Goal: Task Accomplishment & Management: Manage account settings

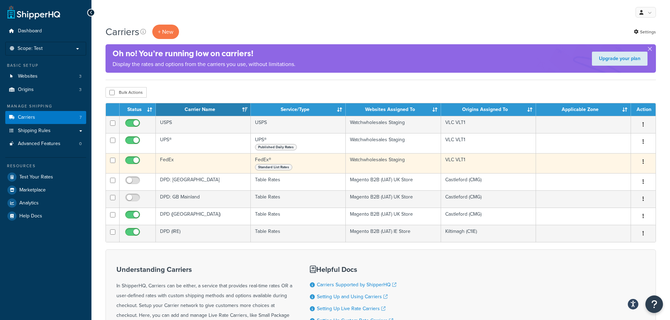
click at [643, 160] on icon "button" at bounding box center [642, 161] width 1 height 5
click at [608, 175] on link "Edit" at bounding box center [615, 176] width 56 height 14
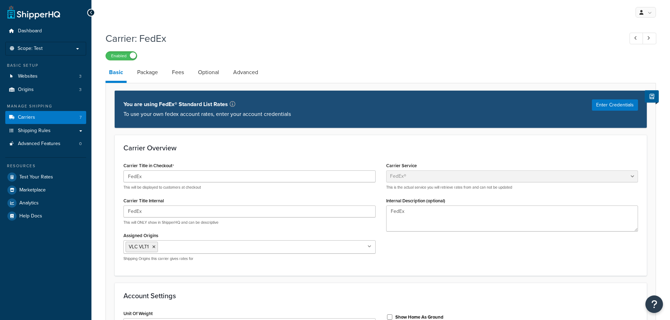
select select "fedEx"
select select "REGULAR_PICKUP"
select select "YOUR_PACKAGING"
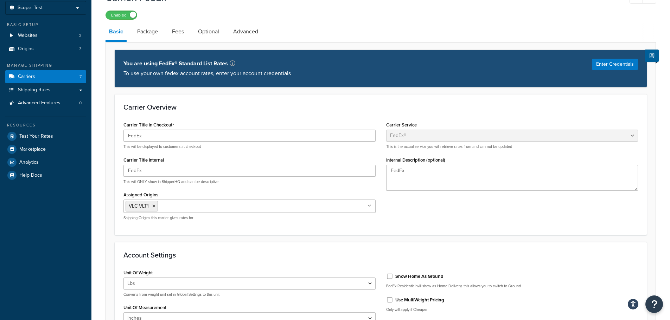
scroll to position [141, 0]
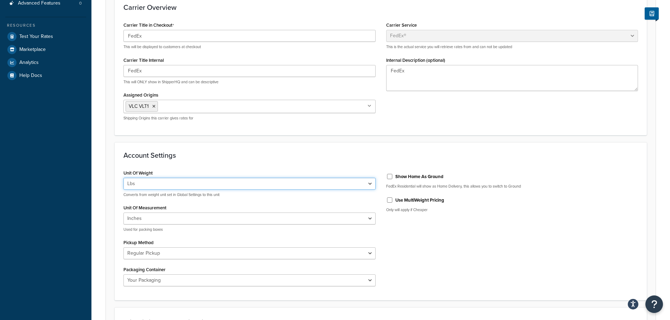
click at [251, 181] on select "Lbs Kgs Convert LBS to KG" at bounding box center [249, 184] width 252 height 12
click at [343, 188] on select "Lbs Kgs Convert LBS to KG" at bounding box center [249, 184] width 252 height 12
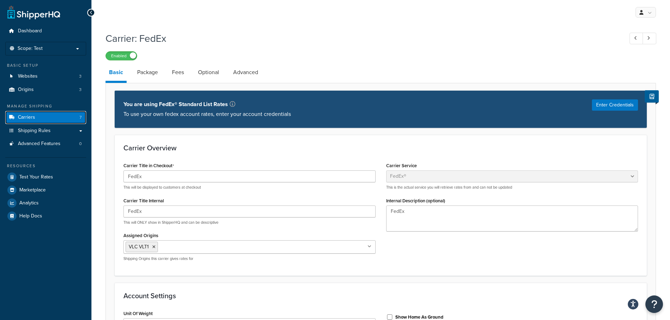
click at [52, 114] on link "Carriers 7" at bounding box center [45, 117] width 81 height 13
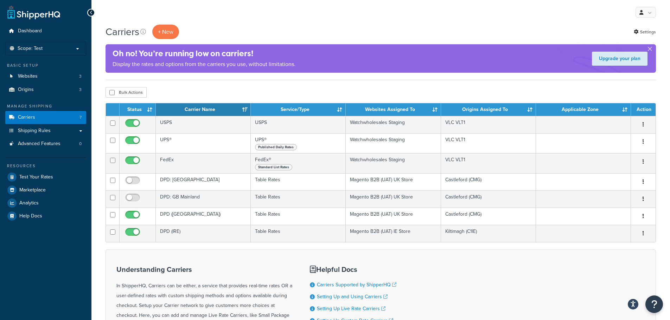
drag, startPoint x: 644, startPoint y: 123, endPoint x: 574, endPoint y: 91, distance: 76.6
click at [574, 91] on div "Bulk Actions Duplicate Delete" at bounding box center [380, 92] width 550 height 11
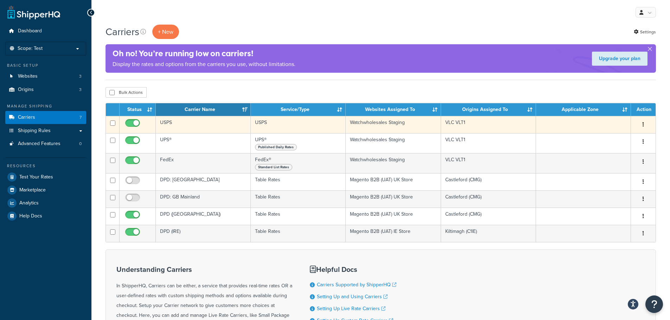
click at [207, 126] on td "USPS" at bounding box center [203, 124] width 95 height 17
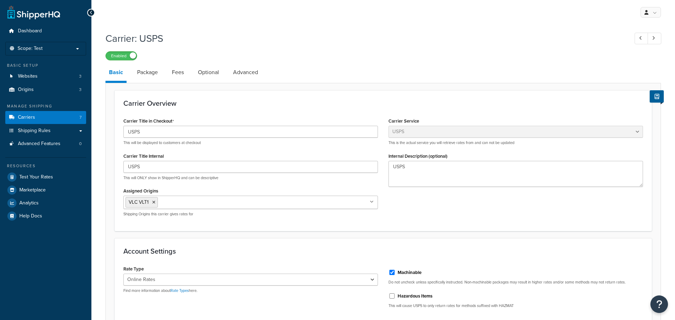
select select "usps"
select select "ONLINE"
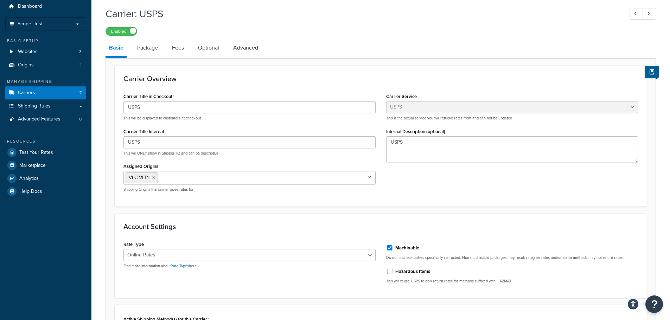
scroll to position [8, 0]
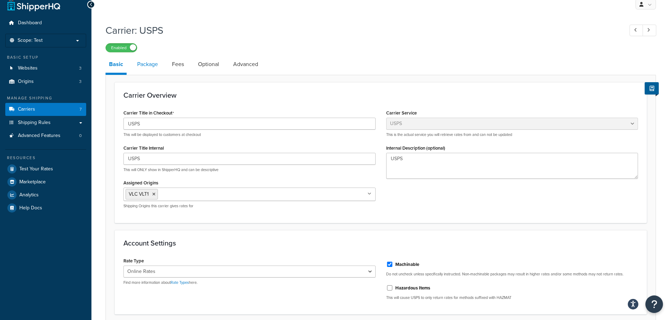
click at [161, 65] on link "Package" at bounding box center [148, 64] width 28 height 17
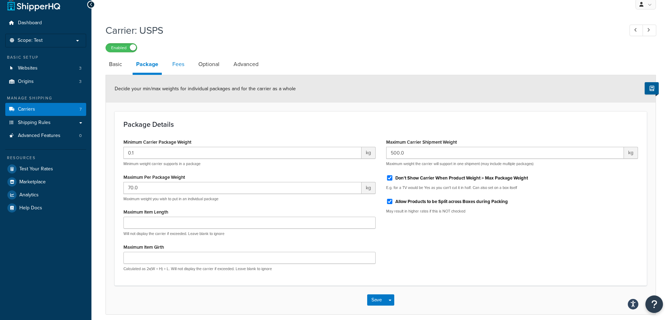
click at [179, 65] on link "Fees" at bounding box center [178, 64] width 19 height 17
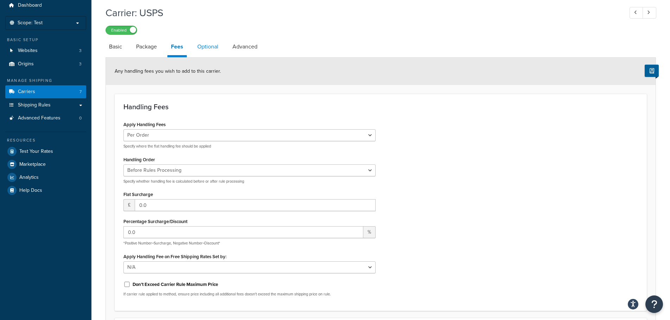
click at [208, 47] on link "Optional" at bounding box center [208, 46] width 28 height 17
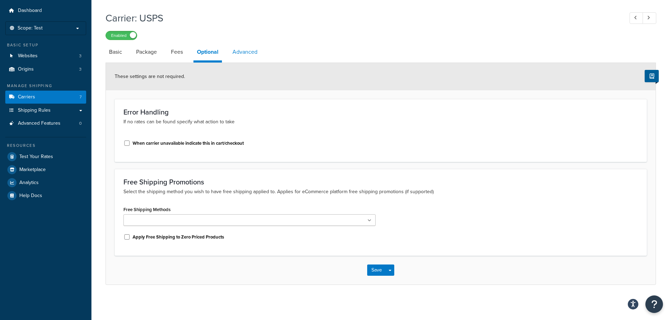
click at [242, 52] on link "Advanced" at bounding box center [245, 52] width 32 height 17
select select "false"
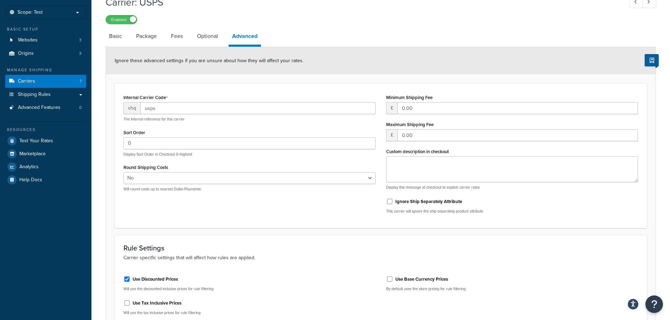
scroll to position [20, 0]
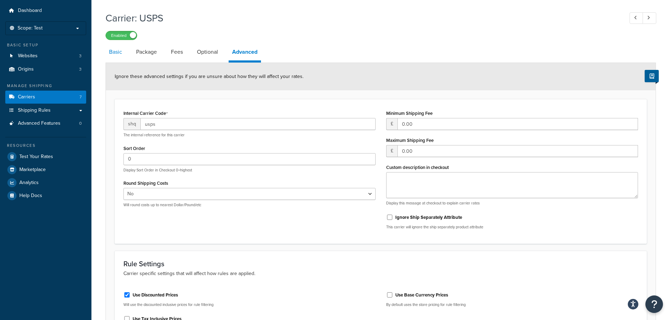
click at [120, 53] on link "Basic" at bounding box center [115, 52] width 20 height 17
select select "usps"
select select "ONLINE"
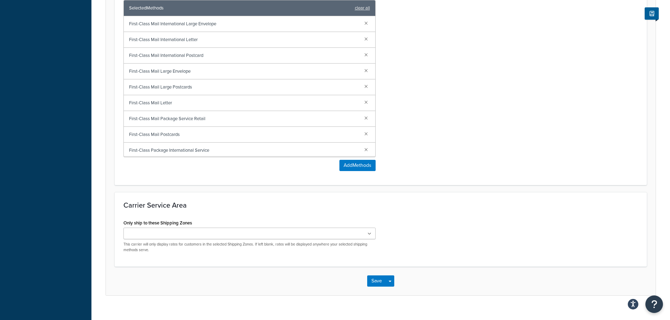
scroll to position [360, 0]
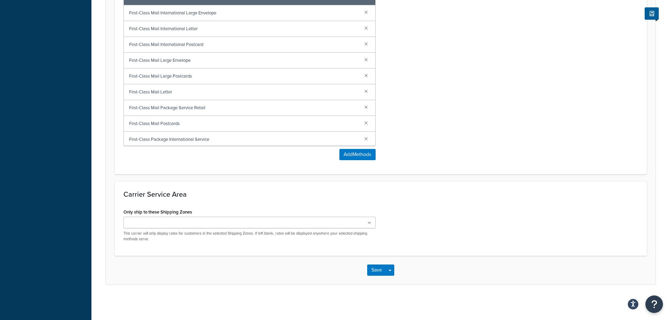
select select "false"
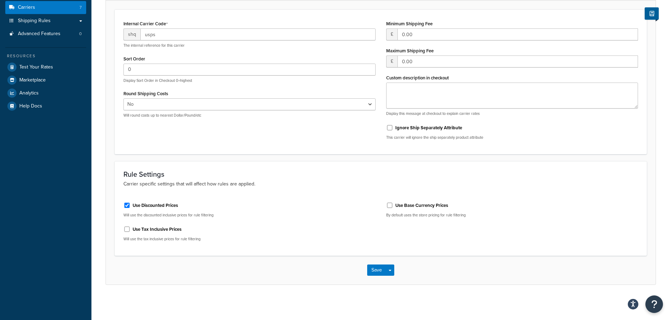
scroll to position [20, 0]
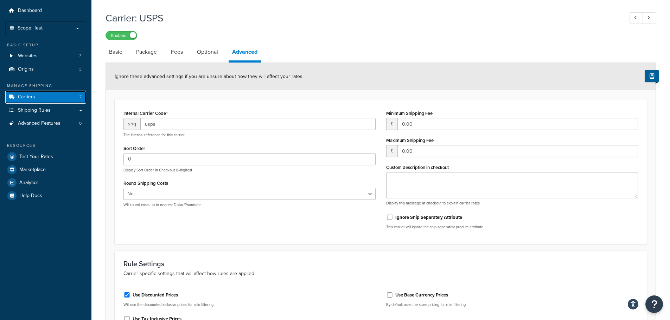
click at [53, 95] on link "Carriers 7" at bounding box center [45, 97] width 81 height 13
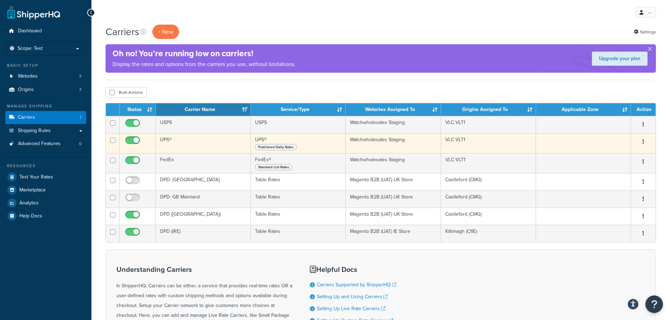
click at [644, 142] on button "button" at bounding box center [643, 141] width 10 height 11
click at [613, 154] on link "Edit" at bounding box center [615, 156] width 56 height 14
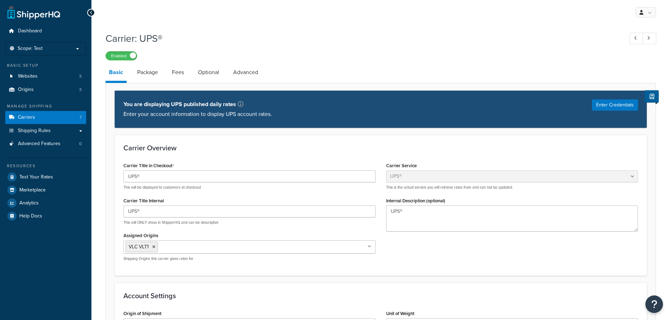
select select "ups"
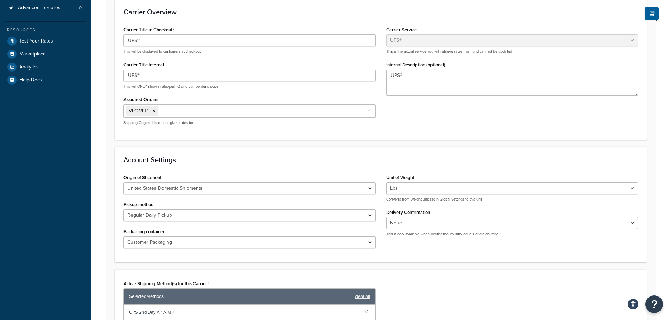
scroll to position [141, 0]
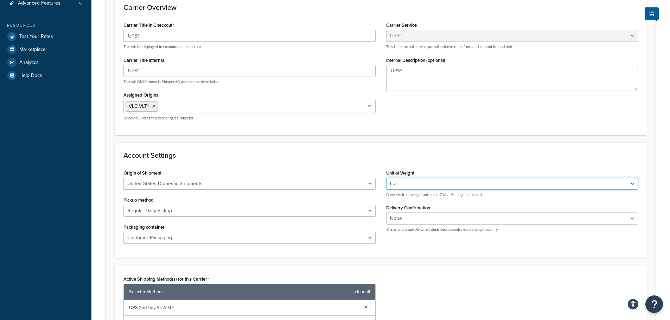
click at [555, 184] on select "Lbs Kgs Convert LBS to KG" at bounding box center [512, 184] width 252 height 12
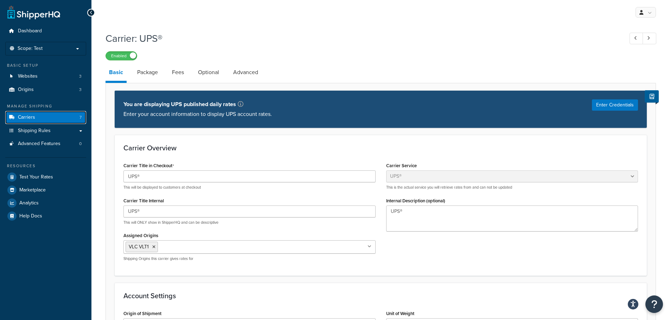
click at [36, 116] on link "Carriers 7" at bounding box center [45, 117] width 81 height 13
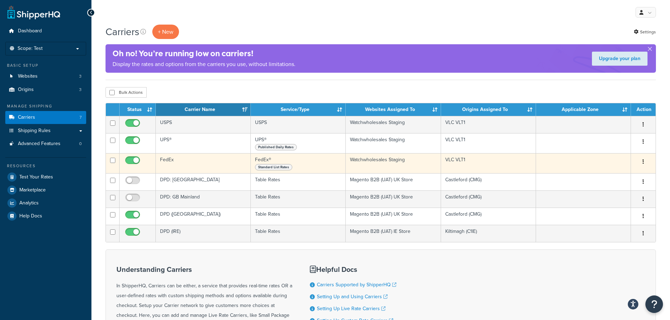
click at [644, 161] on button "button" at bounding box center [643, 161] width 10 height 11
click at [606, 173] on link "Edit" at bounding box center [615, 176] width 56 height 14
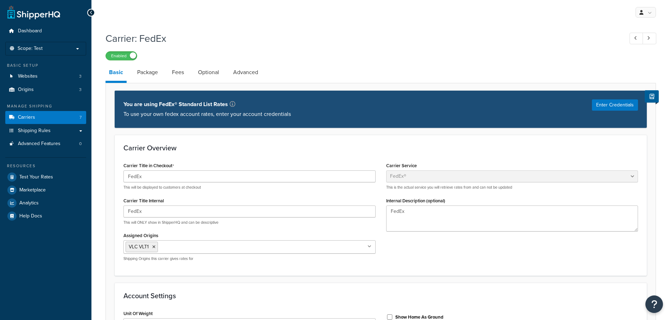
select select "fedEx"
select select "REGULAR_PICKUP"
select select "YOUR_PACKAGING"
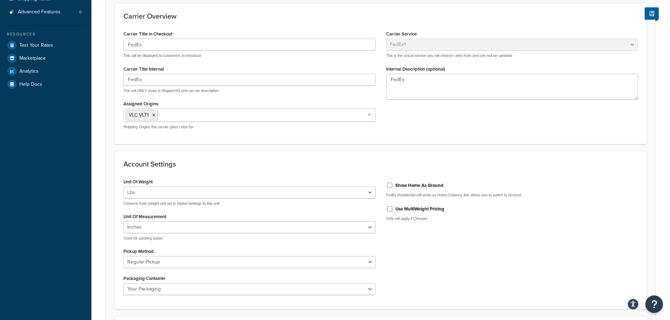
scroll to position [141, 0]
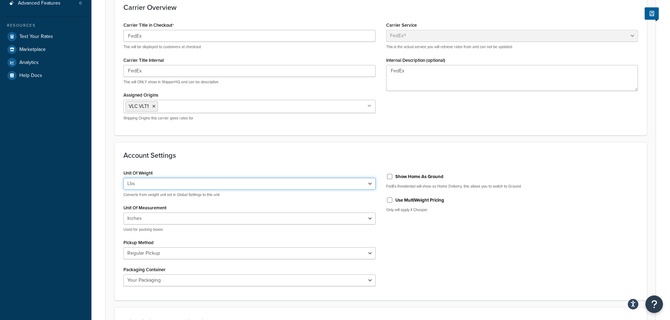
click at [281, 186] on select "Lbs Kgs Convert LBS to KG" at bounding box center [249, 184] width 252 height 12
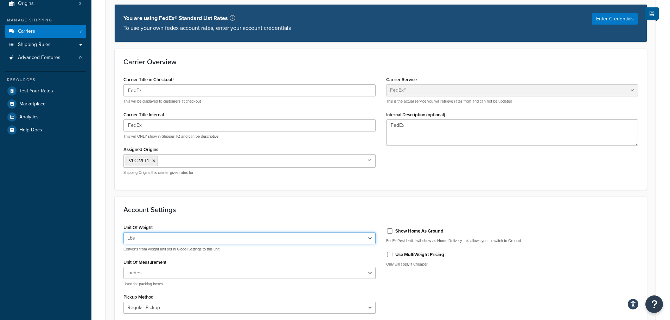
scroll to position [176, 0]
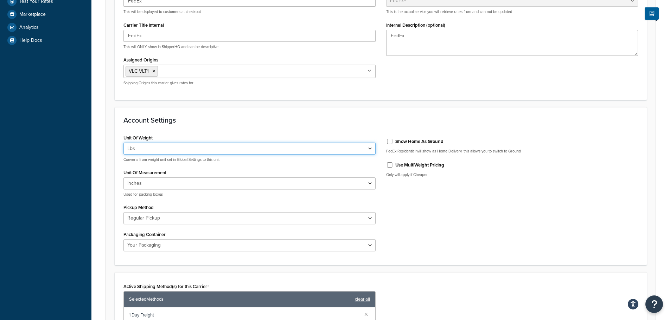
click at [184, 149] on select "Lbs Kgs Convert LBS to KG" at bounding box center [249, 149] width 252 height 12
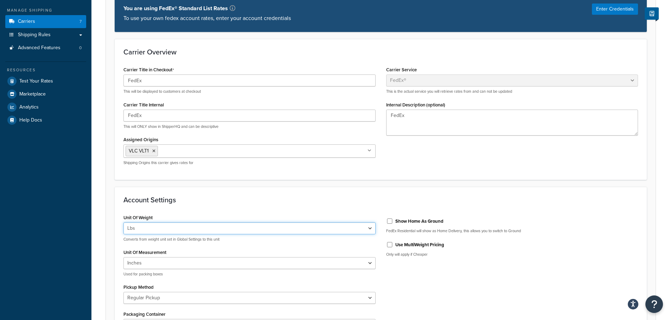
scroll to position [35, 0]
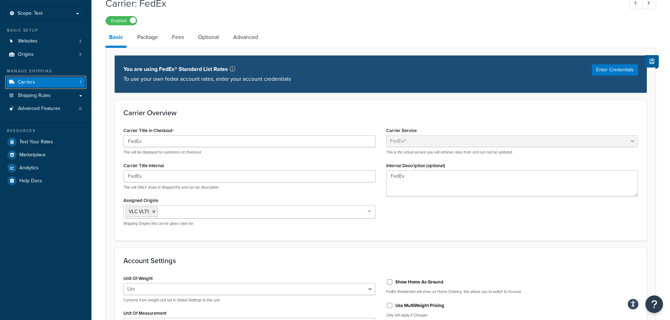
click at [42, 79] on link "Carriers 7" at bounding box center [45, 82] width 81 height 13
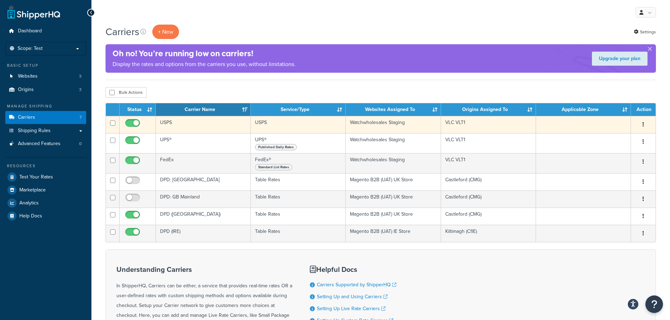
click at [644, 123] on button "button" at bounding box center [643, 124] width 10 height 11
click at [618, 137] on link "Edit" at bounding box center [615, 138] width 56 height 14
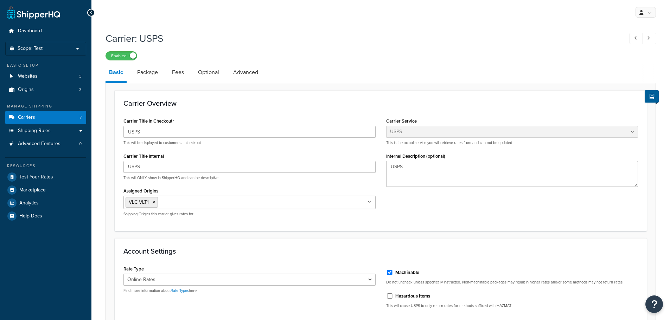
select select "usps"
select select "ONLINE"
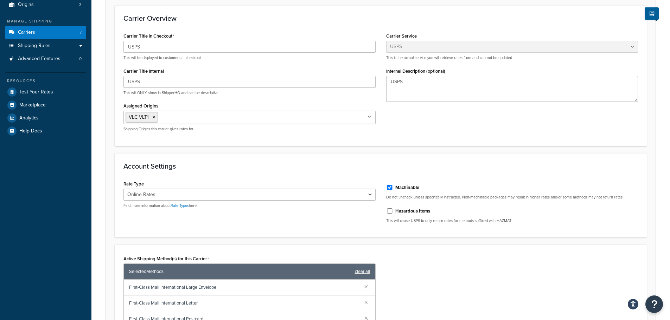
scroll to position [105, 0]
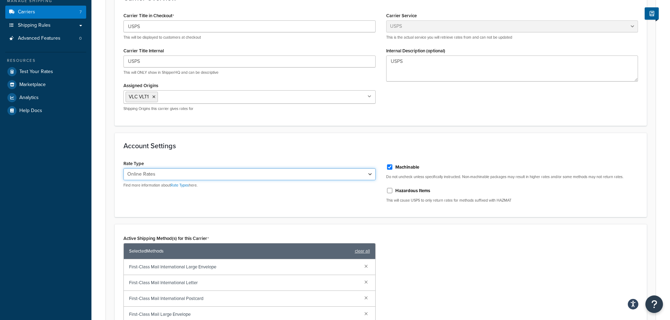
click at [334, 180] on select "Retail Rates Online Rates Commercial Plus" at bounding box center [249, 174] width 252 height 12
click at [492, 226] on div "Active Shipping Method(s) for this Carrier Selected Methods clear all First-Cla…" at bounding box center [381, 326] width 532 height 204
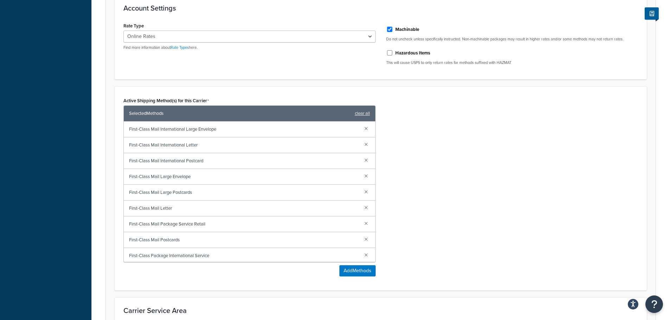
scroll to position [246, 0]
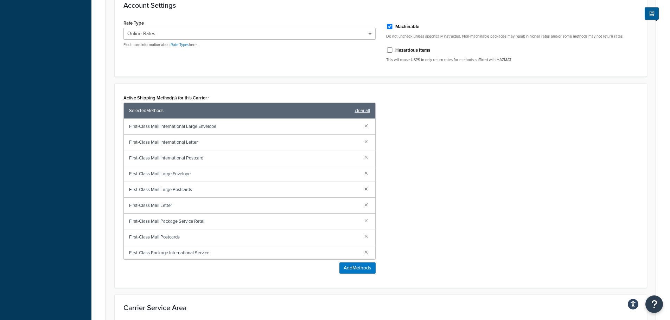
click at [173, 125] on span "First-Class Mail International Large Envelope" at bounding box center [244, 127] width 230 height 10
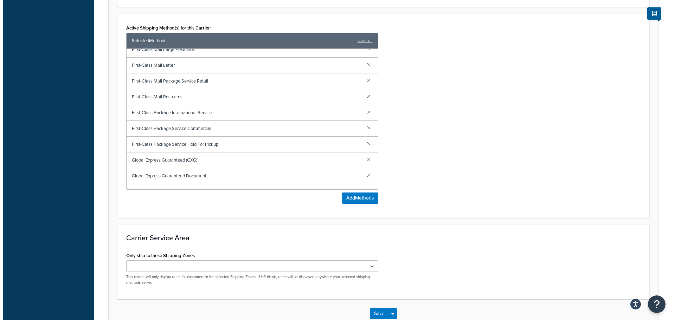
scroll to position [316, 0]
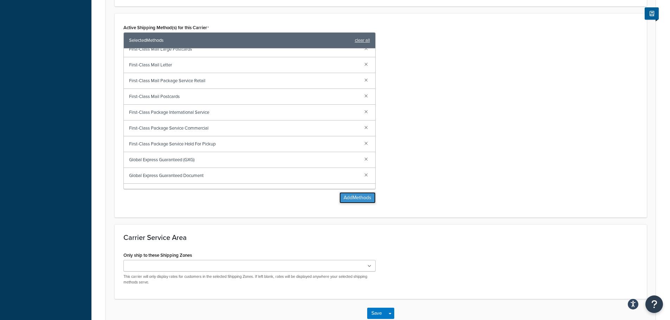
click at [363, 196] on button "Add Methods" at bounding box center [357, 197] width 36 height 11
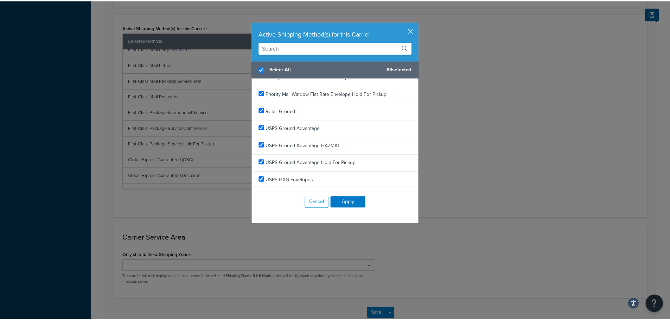
scroll to position [1340, 0]
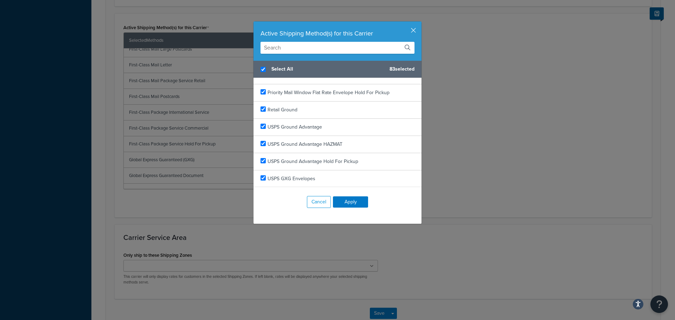
click at [492, 150] on div "Active Shipping Method(s) for this Carrier Select All 83 selected First-Class M…" at bounding box center [337, 160] width 675 height 320
click at [320, 198] on button "Cancel" at bounding box center [319, 202] width 24 height 12
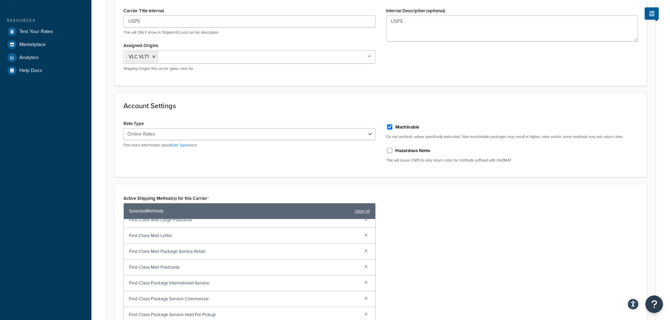
scroll to position [0, 0]
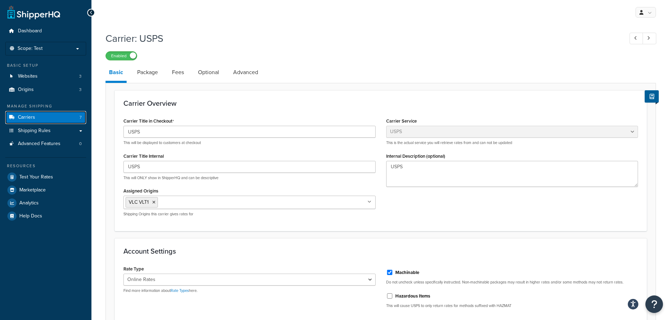
click at [41, 117] on link "Carriers 7" at bounding box center [45, 117] width 81 height 13
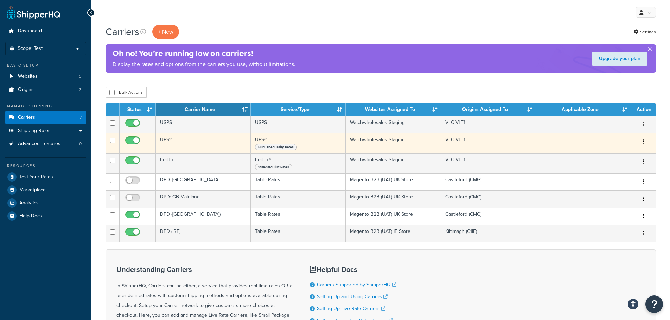
click at [202, 142] on td "UPS®" at bounding box center [203, 143] width 95 height 20
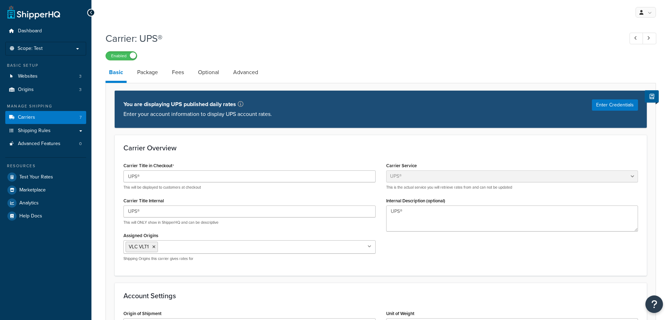
select select "ups"
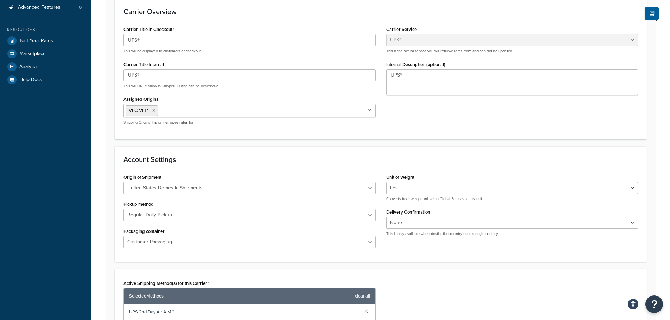
scroll to position [141, 0]
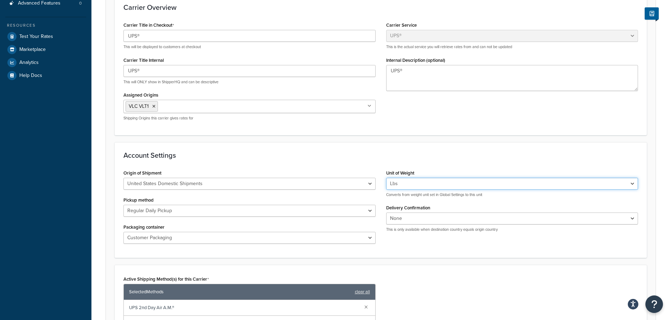
click at [424, 180] on select "Lbs Kgs Convert LBS to KG" at bounding box center [512, 184] width 252 height 12
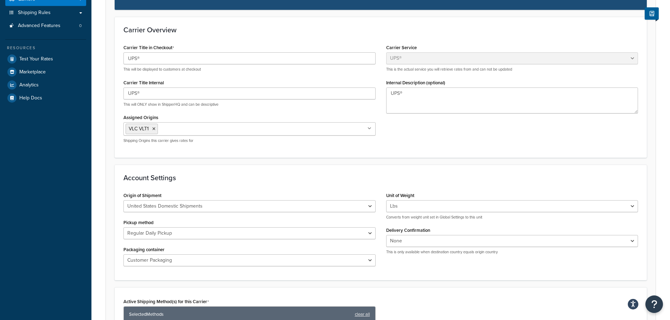
scroll to position [119, 0]
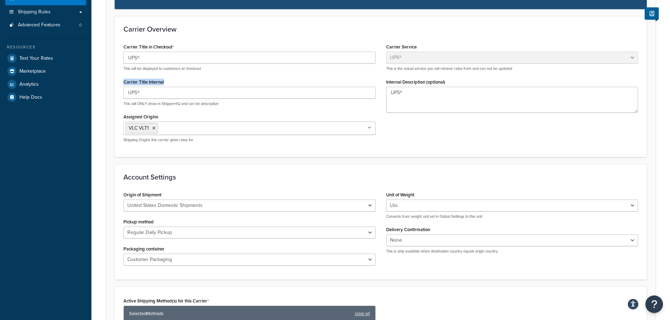
drag, startPoint x: 170, startPoint y: 82, endPoint x: 124, endPoint y: 81, distance: 46.1
click at [124, 81] on div "Carrier Title Internal UPS® This will ONLY show in ShipperHQ and can be descrip…" at bounding box center [249, 92] width 252 height 30
copy label "Carrier Title Internal"
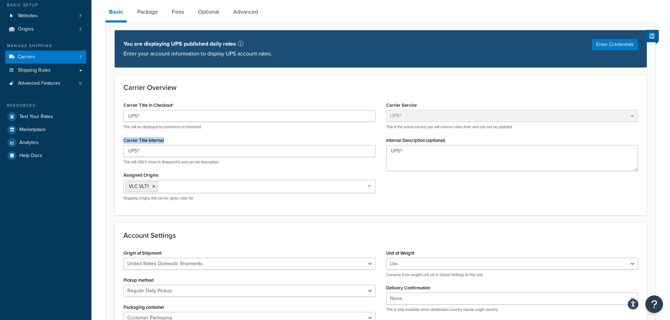
scroll to position [49, 0]
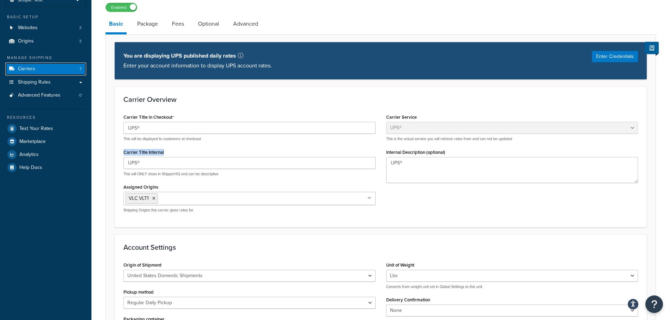
click at [55, 70] on link "Carriers 7" at bounding box center [45, 69] width 81 height 13
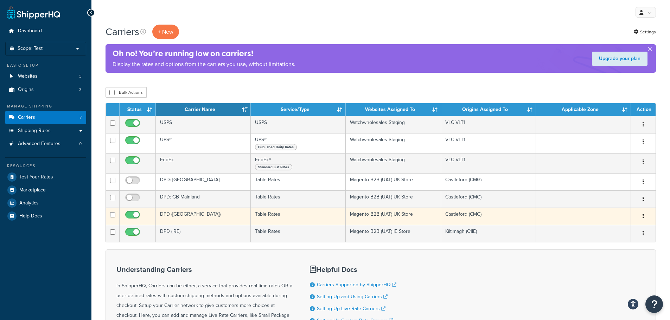
click at [642, 216] on button "button" at bounding box center [643, 216] width 10 height 11
click at [616, 227] on link "Edit" at bounding box center [615, 230] width 56 height 14
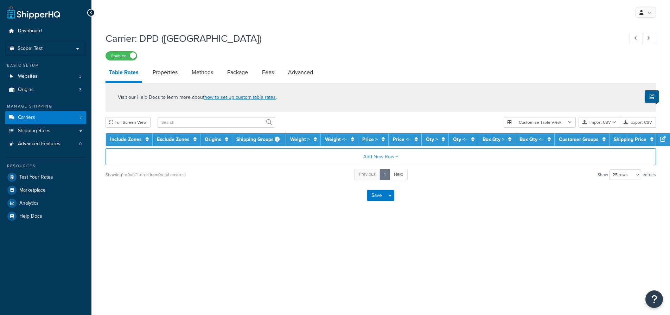
select select "25"
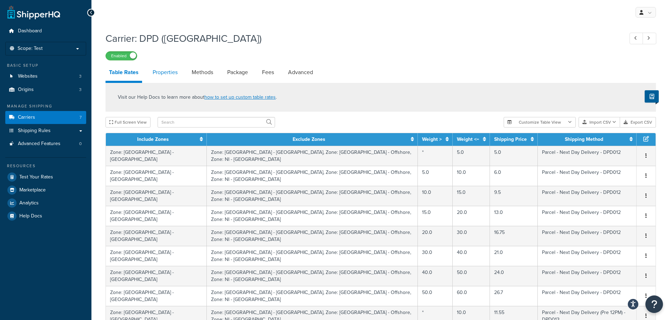
click at [172, 76] on link "Properties" at bounding box center [165, 72] width 32 height 17
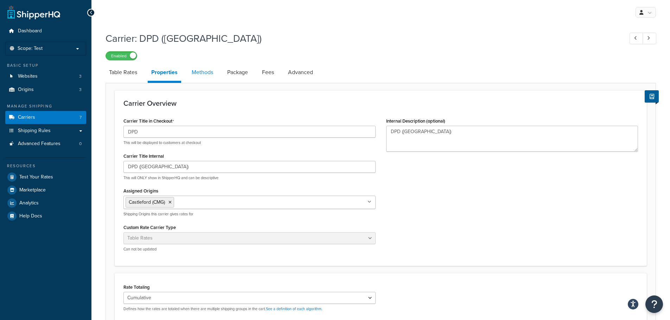
click at [200, 72] on link "Methods" at bounding box center [202, 72] width 28 height 17
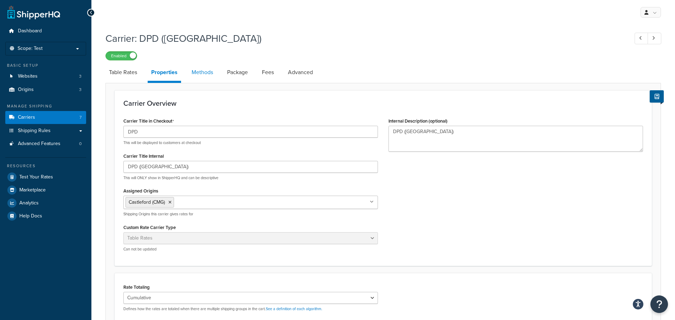
select select "25"
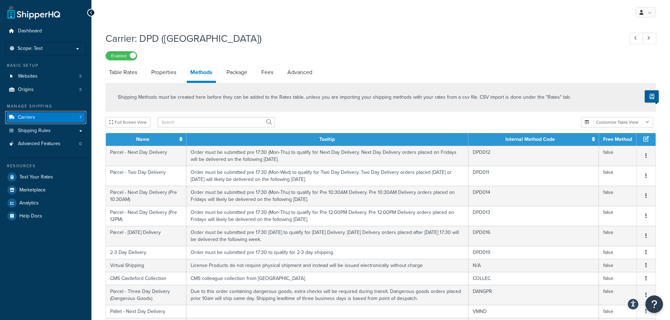
click at [39, 117] on link "Carriers 7" at bounding box center [45, 117] width 81 height 13
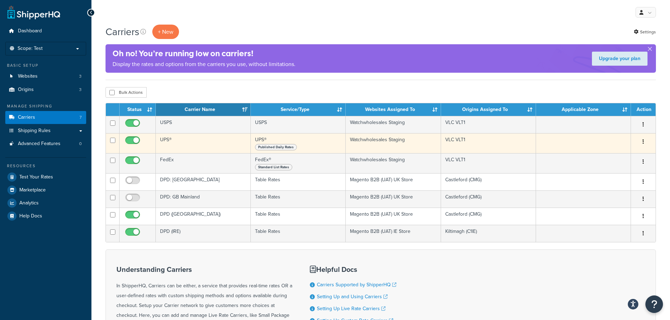
click at [644, 140] on button "button" at bounding box center [643, 141] width 10 height 11
click at [619, 153] on link "Edit" at bounding box center [615, 156] width 56 height 14
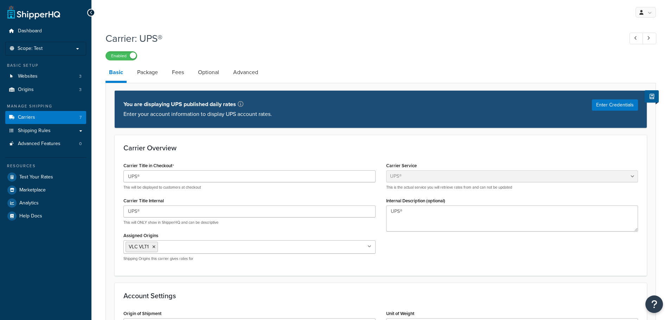
select select "ups"
click at [154, 75] on link "Package" at bounding box center [148, 72] width 28 height 17
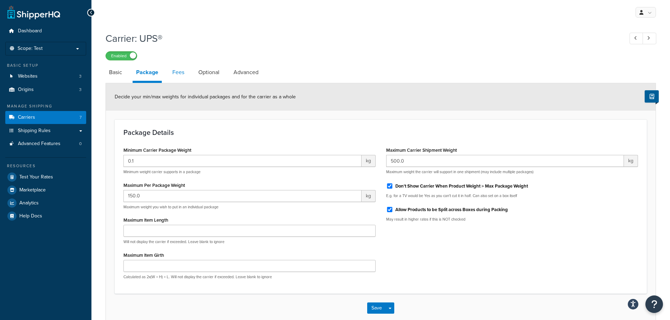
click at [180, 70] on link "Fees" at bounding box center [178, 72] width 19 height 17
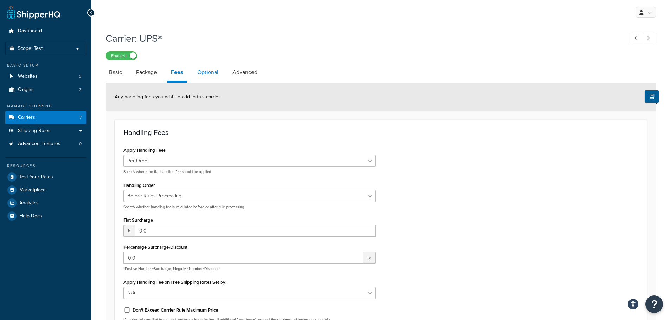
click at [205, 66] on link "Optional" at bounding box center [208, 72] width 28 height 17
select select "business"
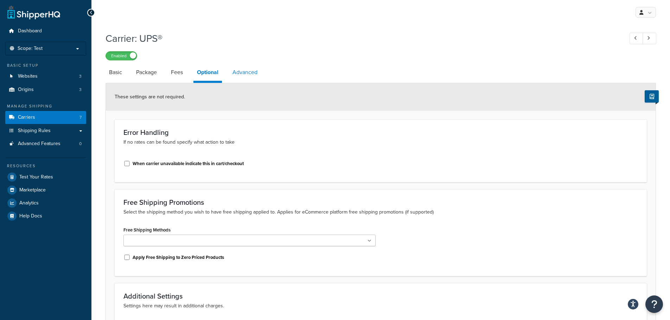
click at [246, 69] on link "Advanced" at bounding box center [245, 72] width 32 height 17
select select "false"
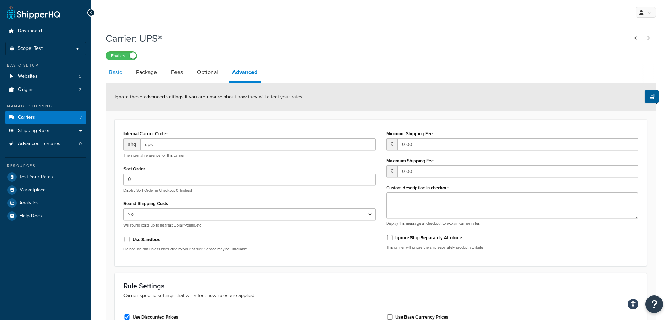
click at [118, 71] on link "Basic" at bounding box center [115, 72] width 20 height 17
select select "ups"
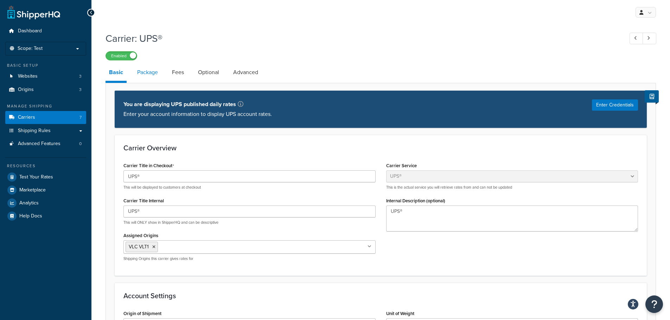
click at [149, 73] on link "Package" at bounding box center [148, 72] width 28 height 17
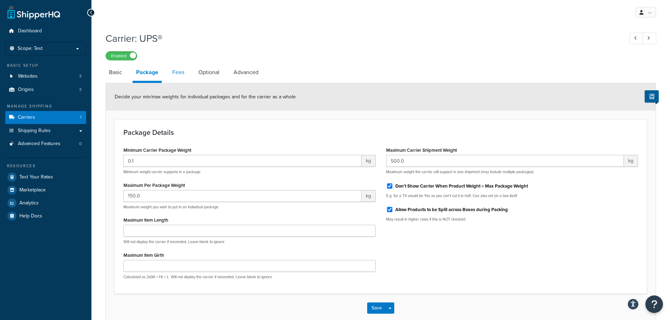
click at [180, 71] on link "Fees" at bounding box center [178, 72] width 19 height 17
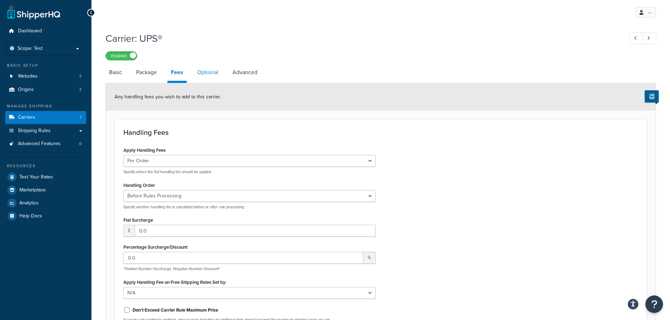
click at [203, 71] on link "Optional" at bounding box center [208, 72] width 28 height 17
select select "business"
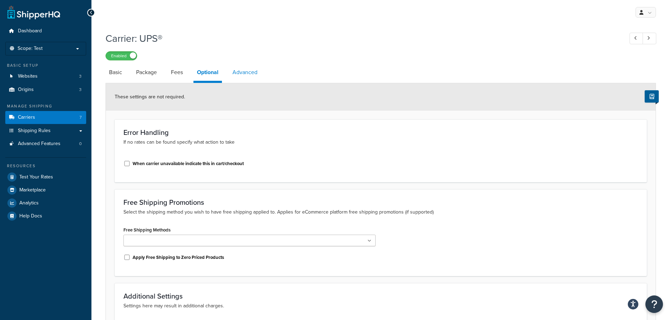
click at [257, 74] on link "Advanced" at bounding box center [245, 72] width 32 height 17
select select "false"
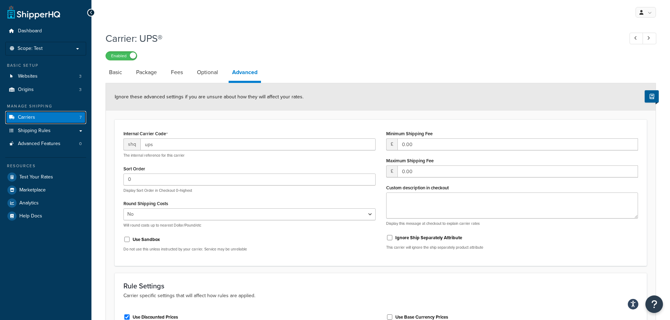
click at [51, 117] on link "Carriers 7" at bounding box center [45, 117] width 81 height 13
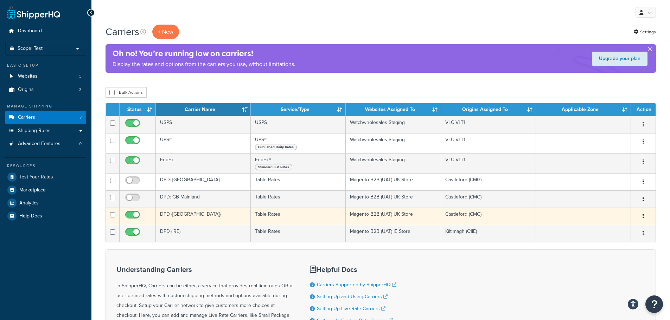
click at [642, 216] on icon "button" at bounding box center [642, 216] width 1 height 5
click at [625, 229] on link "Edit" at bounding box center [615, 230] width 56 height 14
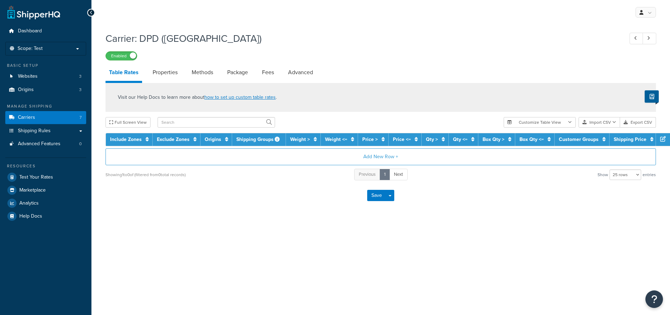
select select "25"
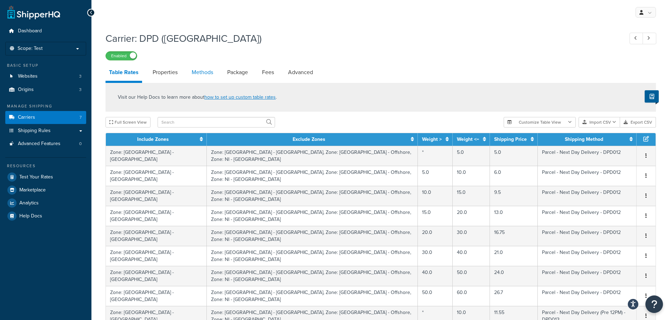
click at [200, 73] on link "Methods" at bounding box center [202, 72] width 28 height 17
select select "25"
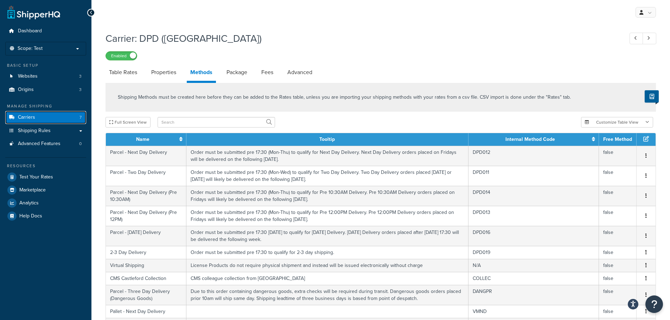
click at [40, 118] on link "Carriers 7" at bounding box center [45, 117] width 81 height 13
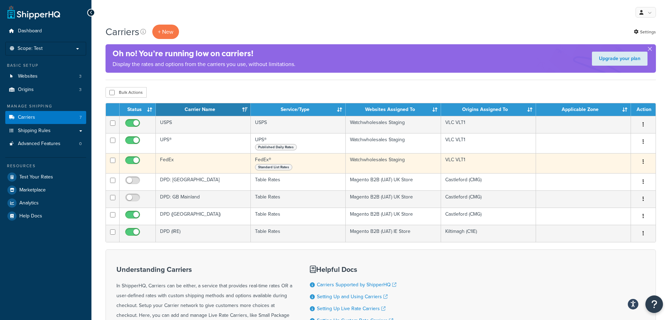
click at [642, 161] on button "button" at bounding box center [643, 161] width 10 height 11
click at [614, 173] on link "Edit" at bounding box center [615, 176] width 56 height 14
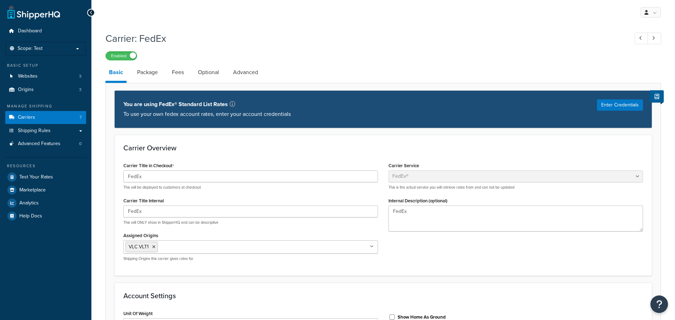
select select "fedEx"
select select "REGULAR_PICKUP"
select select "YOUR_PACKAGING"
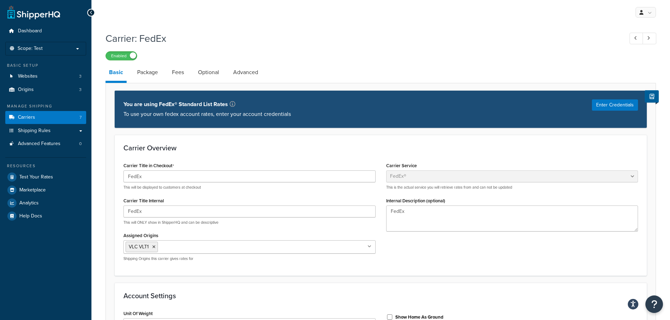
scroll to position [35, 0]
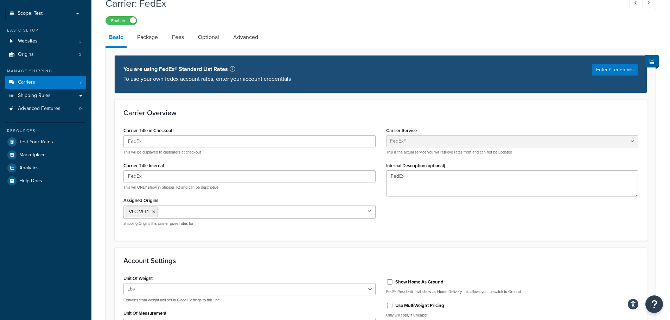
click at [239, 76] on p "To use your own fedex account rates, enter your account credentials" at bounding box center [206, 79] width 167 height 10
click at [353, 85] on div "You are using FedEx® Standard List Rates To use your own fedex account rates, e…" at bounding box center [381, 74] width 532 height 38
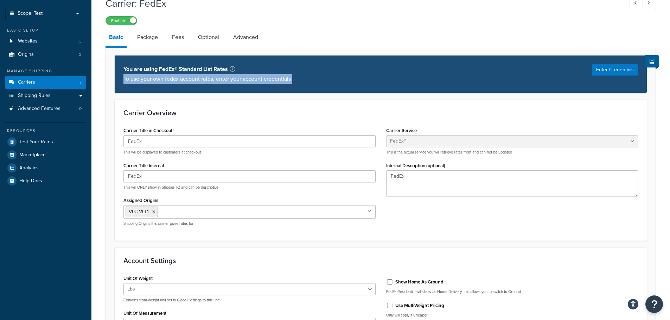
click at [353, 85] on div "You are using FedEx® Standard List Rates To use your own fedex account rates, e…" at bounding box center [381, 74] width 532 height 38
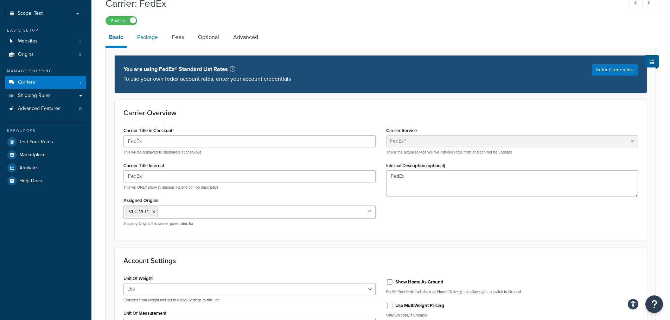
click at [154, 38] on link "Package" at bounding box center [148, 37] width 28 height 17
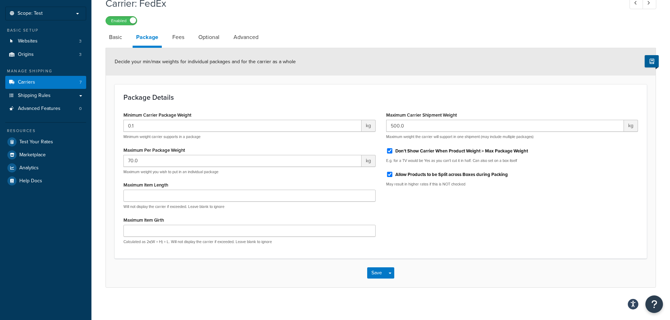
click at [446, 51] on div "Decide your min/max weights for individual packages and for the carrier as a wh…" at bounding box center [380, 61] width 549 height 27
click at [167, 32] on li "Package" at bounding box center [151, 38] width 36 height 19
click at [177, 36] on link "Fees" at bounding box center [178, 37] width 19 height 17
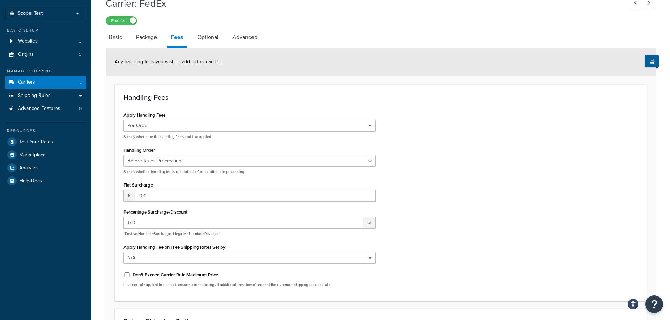
click at [375, 49] on div "Any handling fees you wish to add to this carrier." at bounding box center [380, 61] width 549 height 27
click at [359, 51] on div "Any handling fees you wish to add to this carrier." at bounding box center [380, 61] width 549 height 27
click at [215, 38] on link "Optional" at bounding box center [208, 37] width 28 height 17
select select "business"
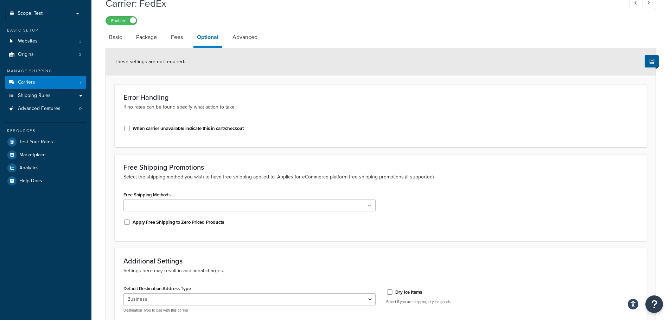
click at [374, 58] on div "These settings are not required." at bounding box center [380, 61] width 549 height 27
click at [243, 38] on link "Advanced" at bounding box center [245, 37] width 32 height 17
select select "false"
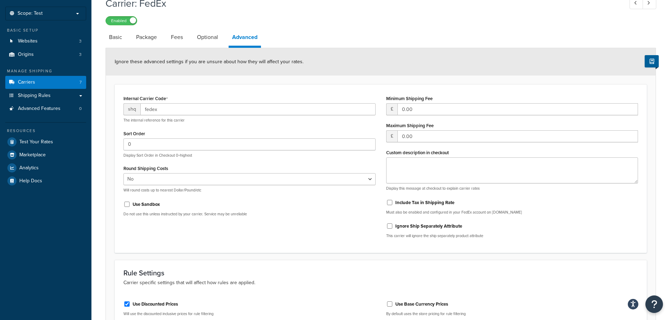
click at [369, 52] on div "Ignore these advanced settings if you are unsure about how they will affect you…" at bounding box center [380, 61] width 549 height 27
click at [214, 37] on link "Optional" at bounding box center [207, 37] width 28 height 17
select select "business"
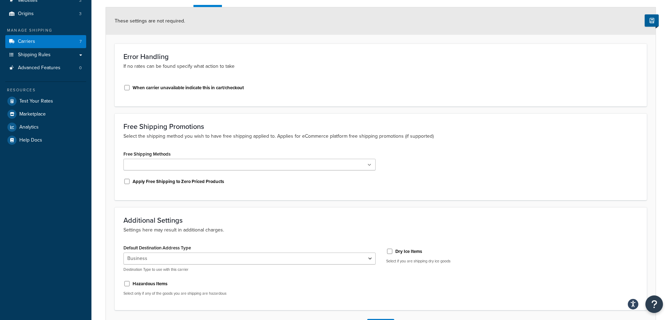
scroll to position [60, 0]
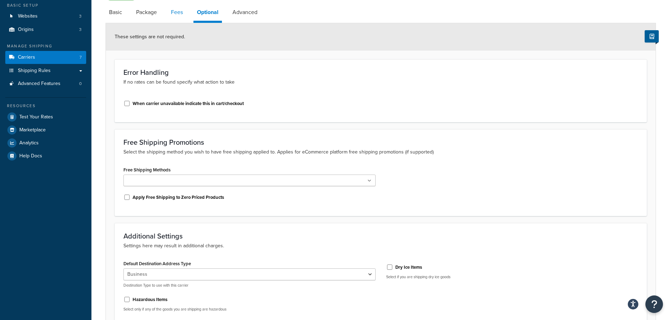
click at [177, 13] on link "Fees" at bounding box center [176, 12] width 19 height 17
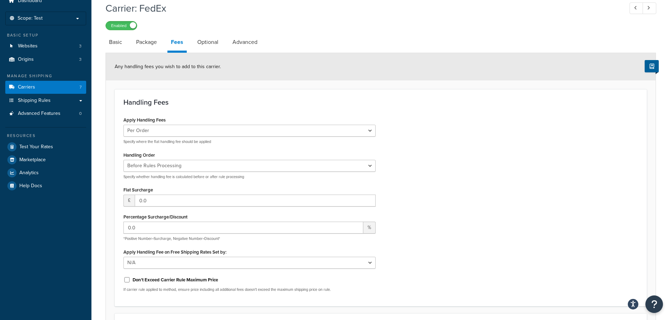
scroll to position [25, 0]
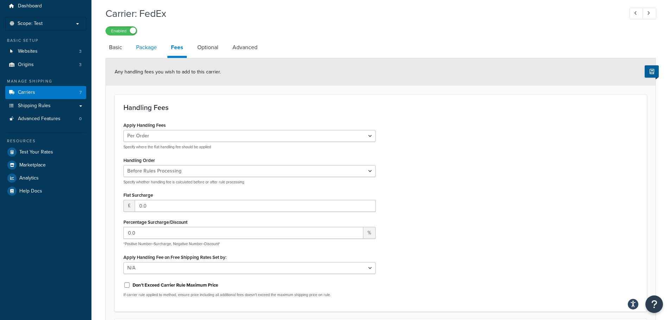
click at [156, 50] on link "Package" at bounding box center [147, 47] width 28 height 17
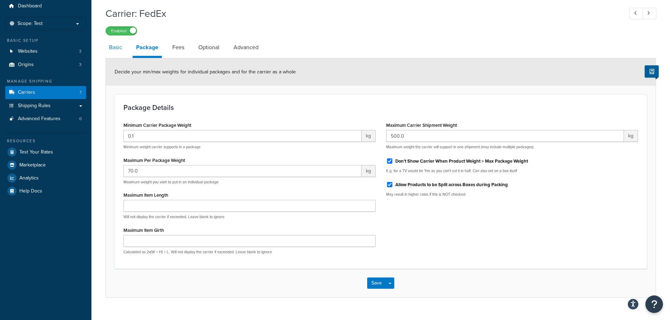
click at [120, 50] on link "Basic" at bounding box center [115, 47] width 20 height 17
select select "fedEx"
select select "REGULAR_PICKUP"
select select "YOUR_PACKAGING"
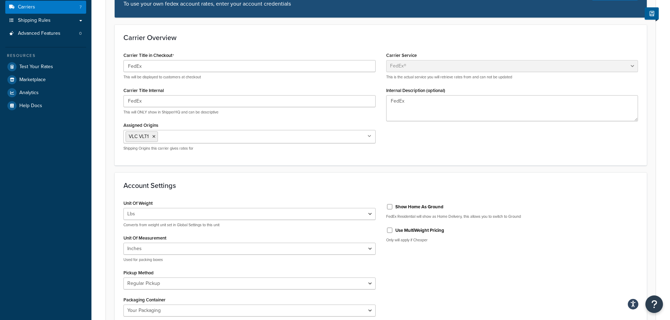
scroll to position [236, 0]
